Goal: Find specific page/section: Find specific page/section

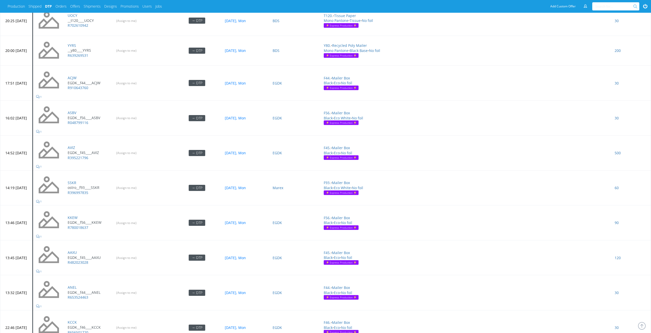
scroll to position [1470, 0]
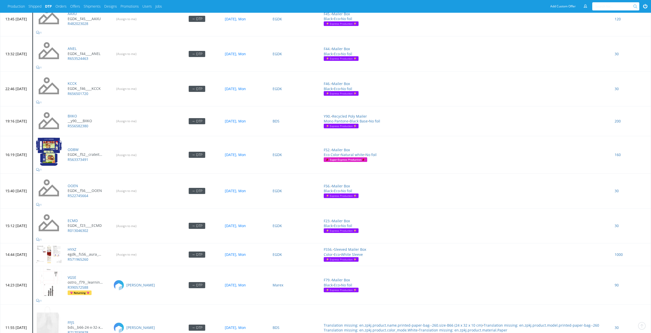
scroll to position [2253, 0]
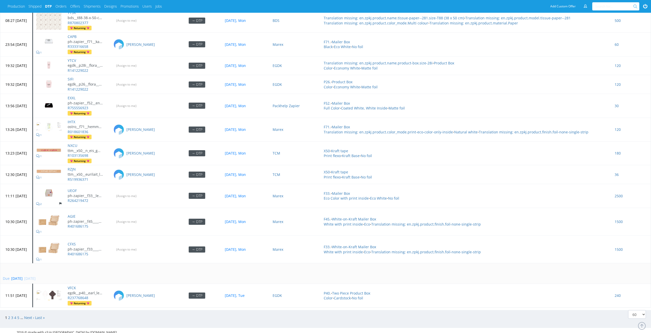
click at [10, 315] on span "2" at bounding box center [9, 317] width 3 height 5
click at [8, 315] on link "2" at bounding box center [9, 317] width 2 height 5
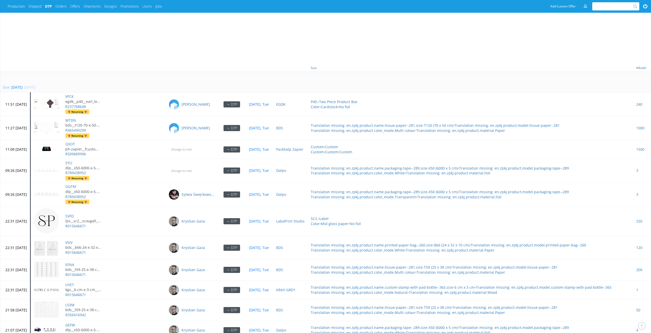
scroll to position [325, 0]
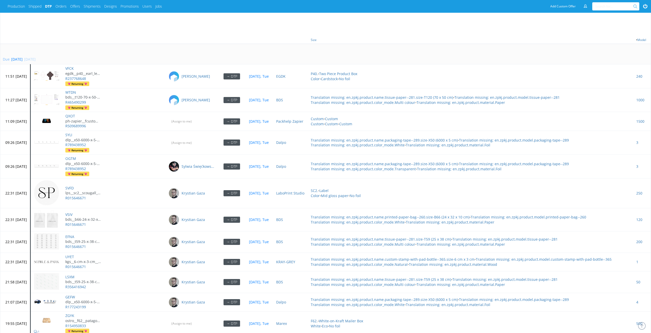
click at [99, 51] on td "Due in 2 days 14 Oct 2025, Tue" at bounding box center [325, 54] width 651 height 21
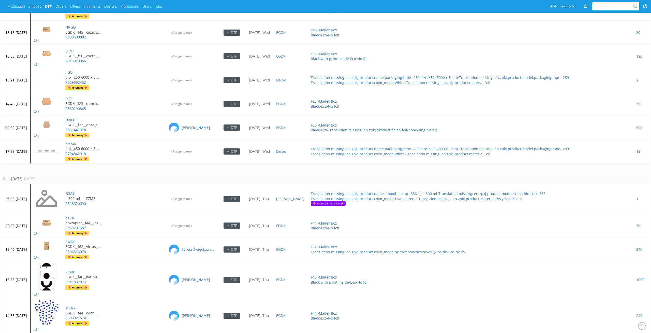
scroll to position [1635, 0]
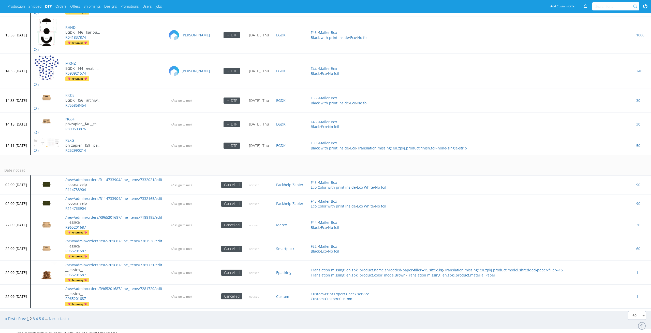
click at [29, 316] on link "1" at bounding box center [28, 318] width 2 height 5
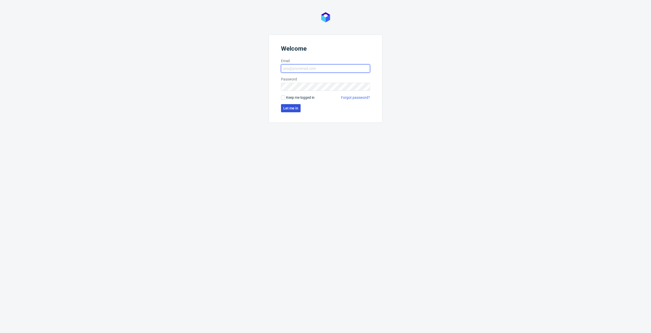
type input "elzbieta.jelinska@packhelp.com"
click at [292, 107] on span "Let me in" at bounding box center [290, 108] width 15 height 4
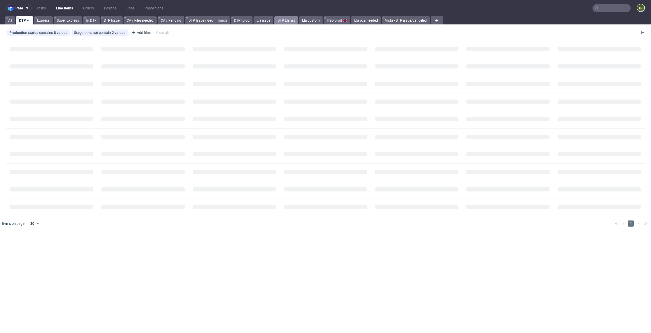
click at [281, 20] on link "DTP Ela list" at bounding box center [287, 20] width 24 height 8
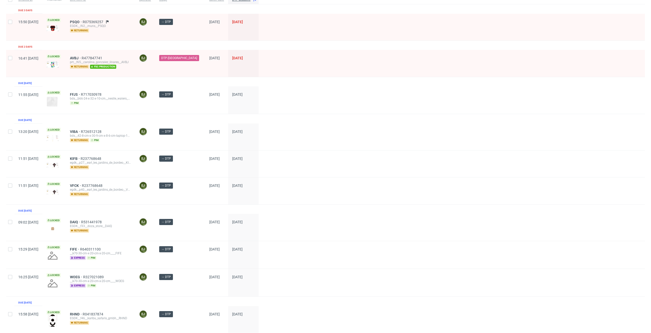
scroll to position [127, 0]
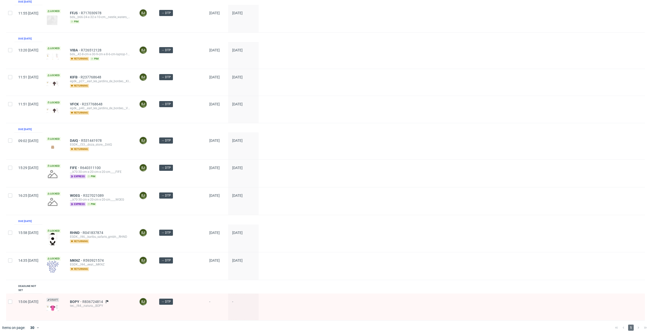
click at [259, 137] on div at bounding box center [452, 145] width 387 height 27
